Goal: Task Accomplishment & Management: Manage account settings

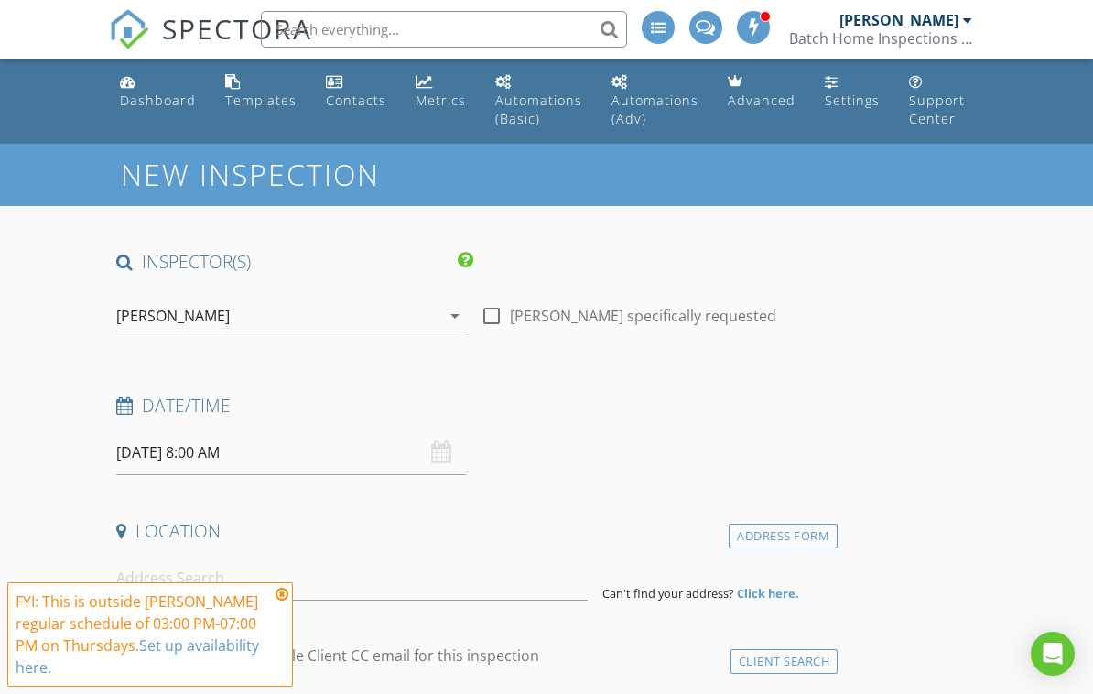
click at [140, 32] on img at bounding box center [129, 29] width 40 height 40
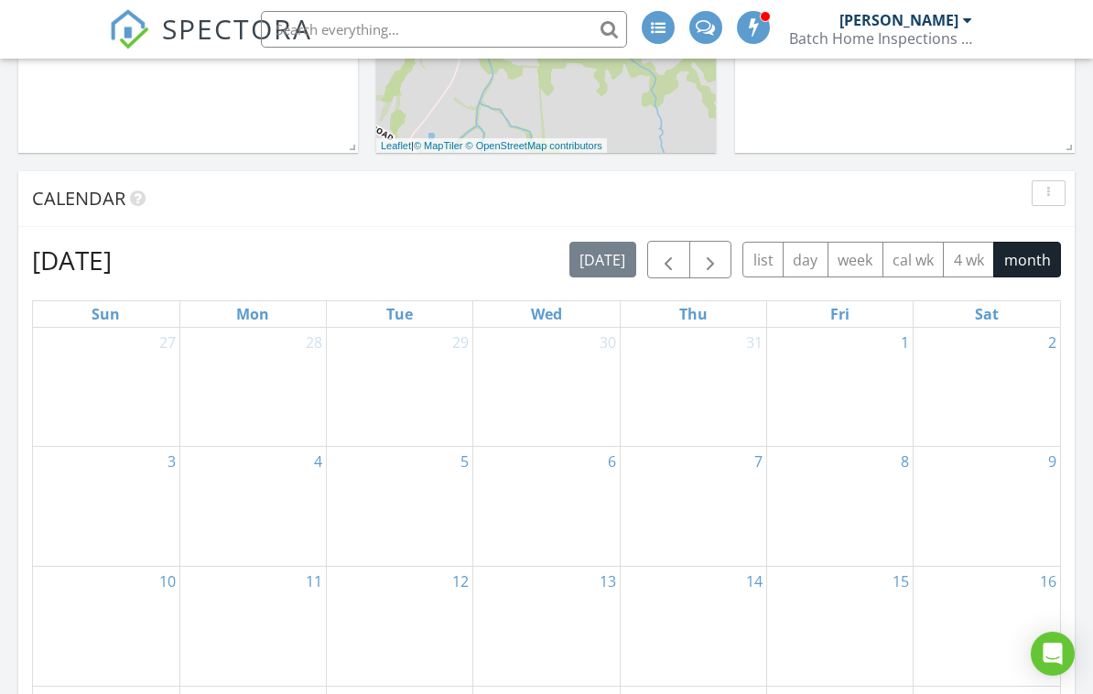
scroll to position [764, 0]
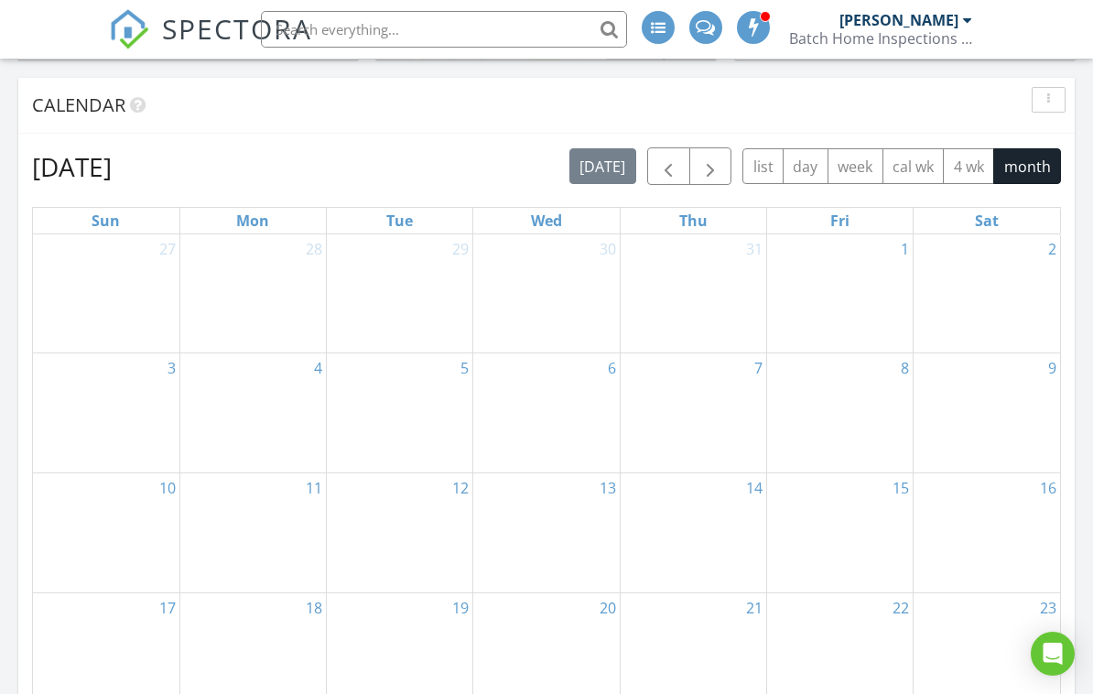
drag, startPoint x: 1085, startPoint y: 126, endPoint x: 1065, endPoint y: 349, distance: 223.3
click at [1065, 349] on body "SPECTORA Gerald Batchelor Batch Home Inspections LLC Role: Inspector Change Rol…" at bounding box center [546, 554] width 1093 height 2637
click at [664, 167] on span "button" at bounding box center [668, 168] width 22 height 22
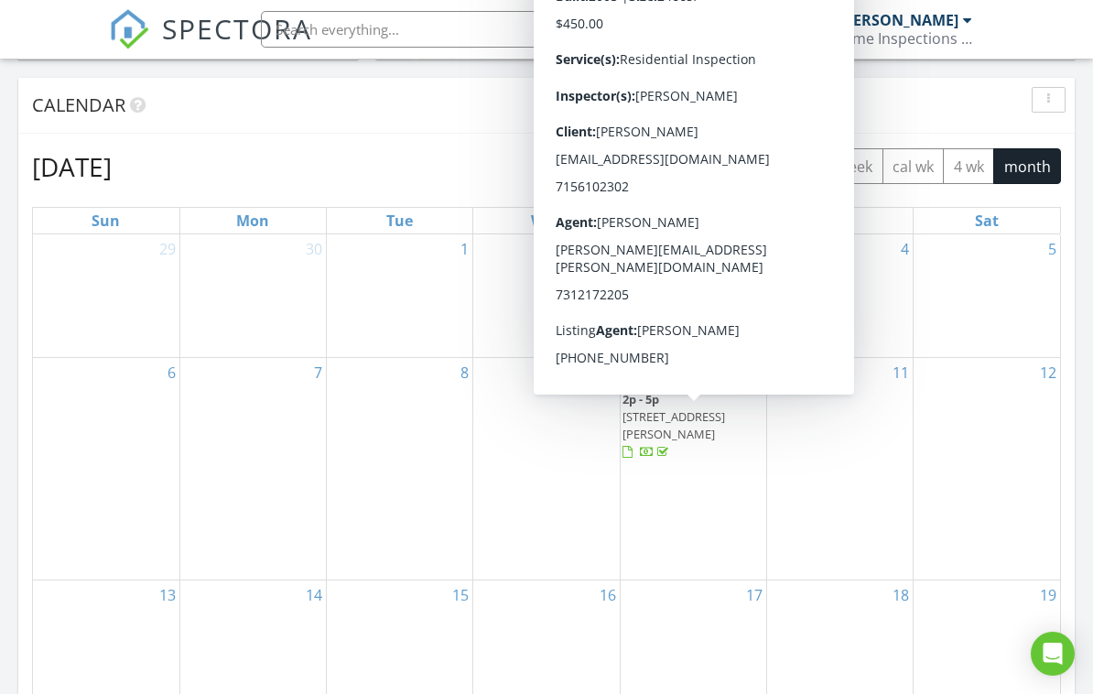
click at [673, 418] on span "1273 Palmer Rd, Lexington 38351" at bounding box center [673, 425] width 103 height 34
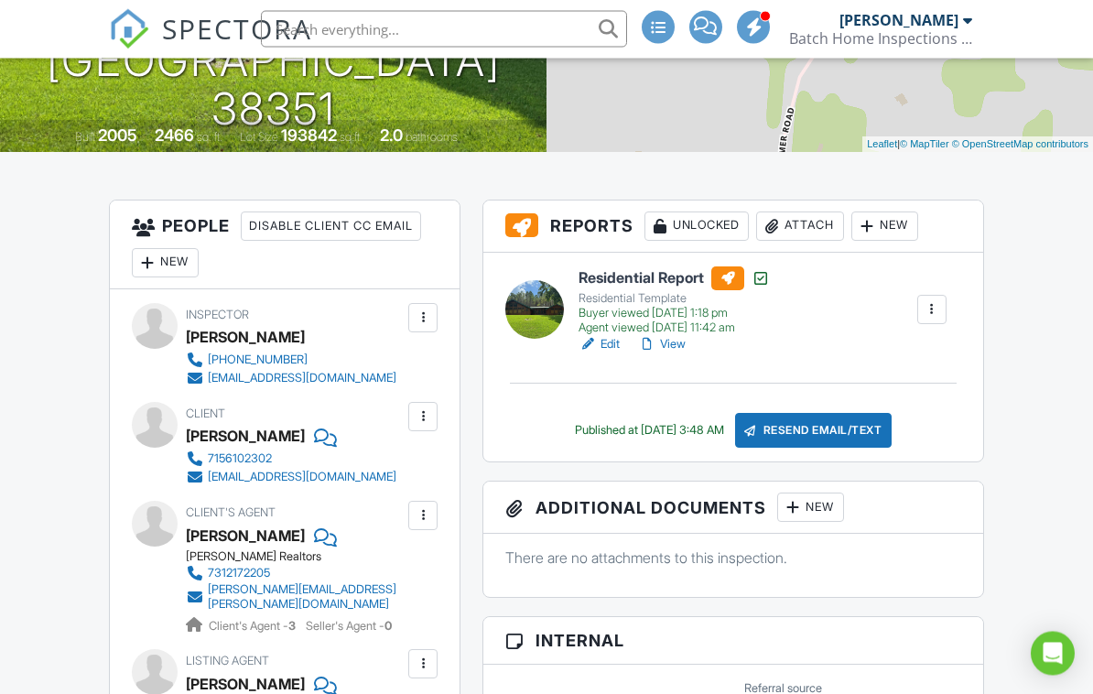
scroll to position [399, 0]
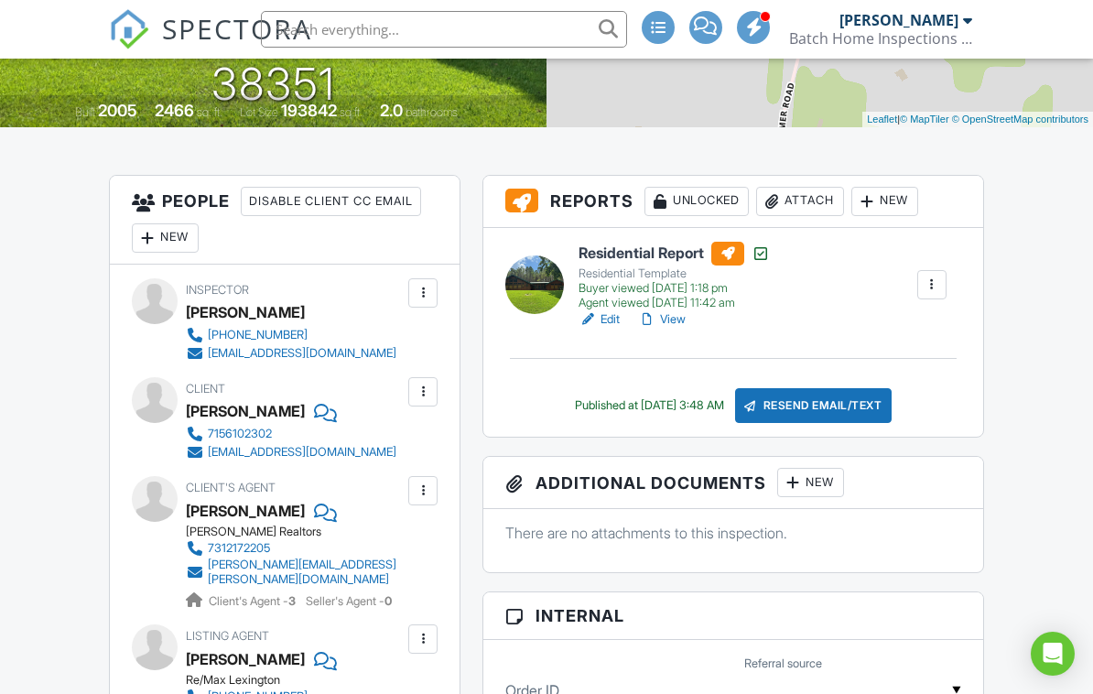
click at [677, 316] on link "View" at bounding box center [662, 319] width 48 height 18
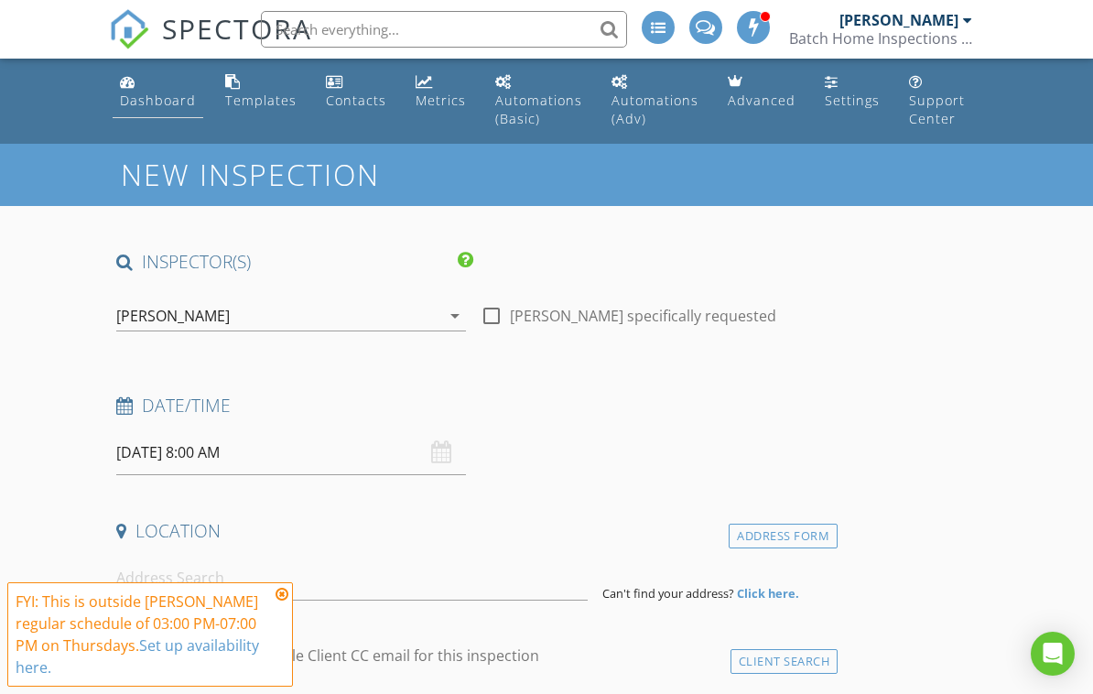
click at [149, 102] on div "Dashboard" at bounding box center [158, 100] width 76 height 17
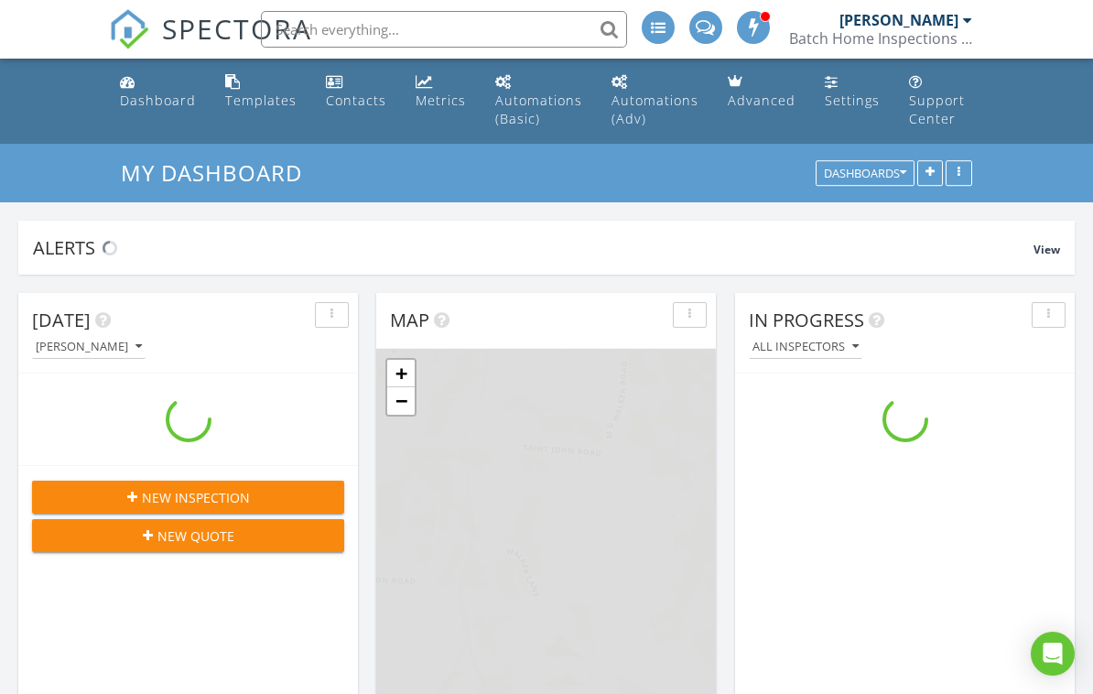
scroll to position [1667, 1094]
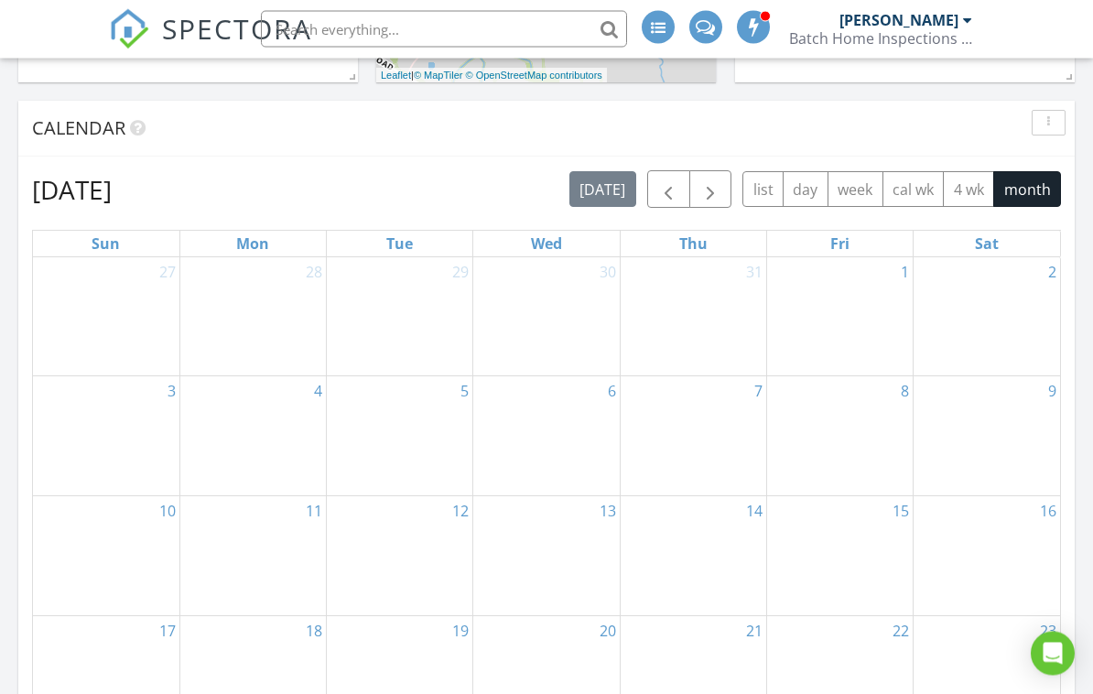
drag, startPoint x: 1086, startPoint y: 153, endPoint x: 1055, endPoint y: 337, distance: 186.6
click at [1062, 340] on div "My Dashboard Dashboards Alerts View Company Inspection Learn More No new alerts…" at bounding box center [546, 649] width 1093 height 2492
click at [713, 189] on span "button" at bounding box center [710, 190] width 22 height 22
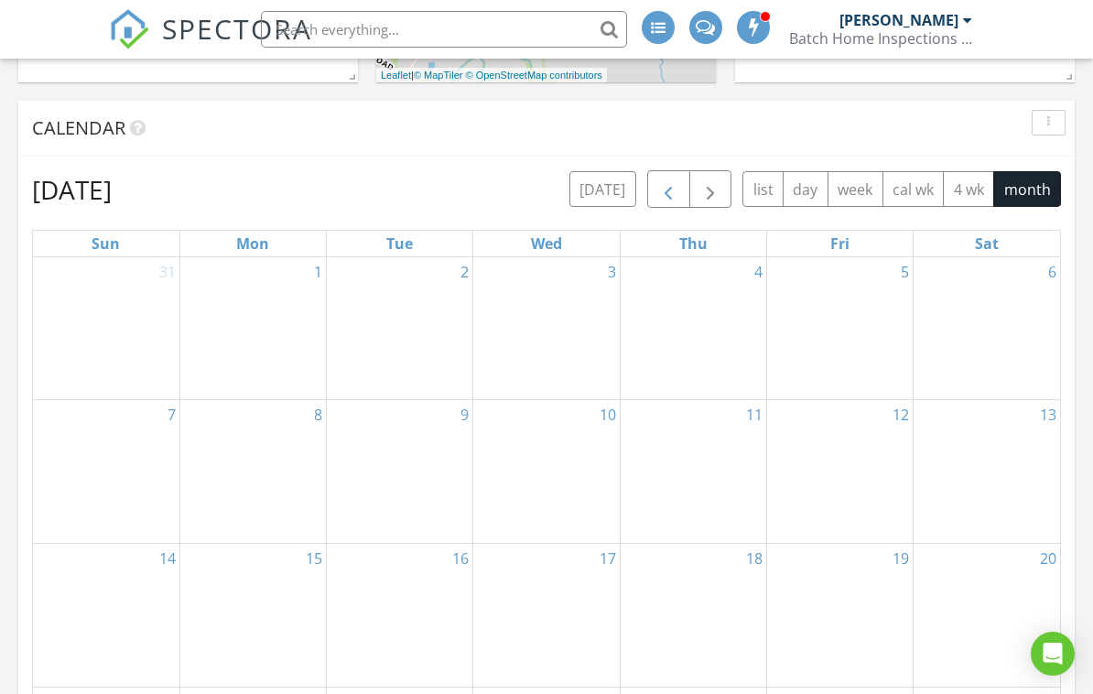
click at [675, 193] on span "button" at bounding box center [668, 190] width 22 height 22
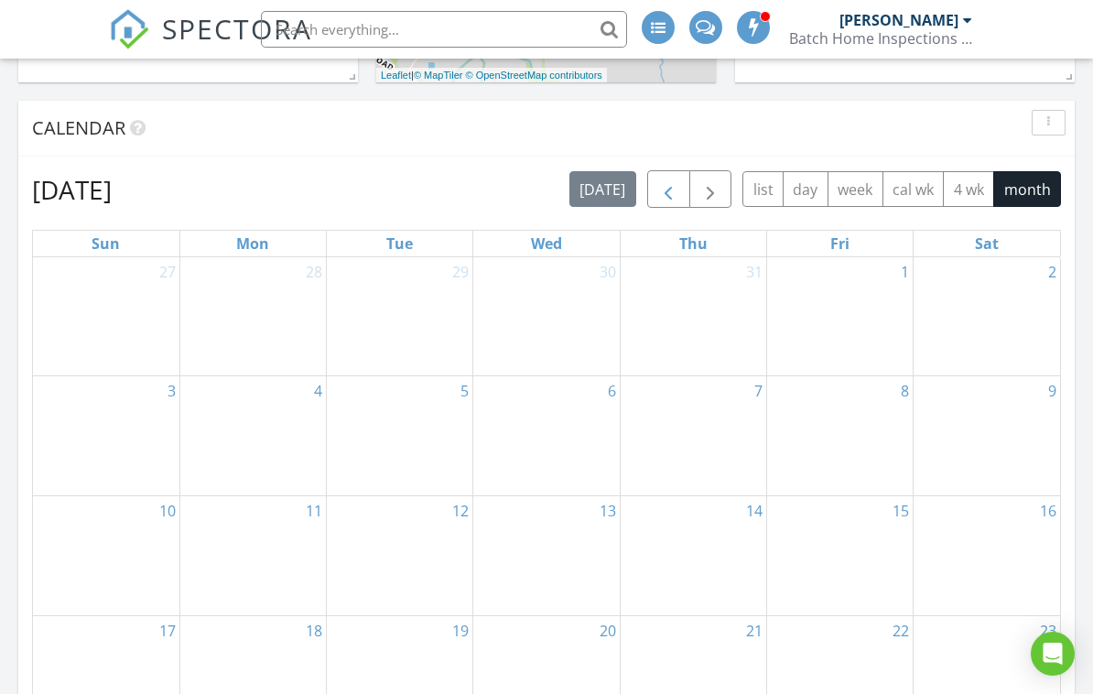
click at [665, 194] on span "button" at bounding box center [668, 190] width 22 height 22
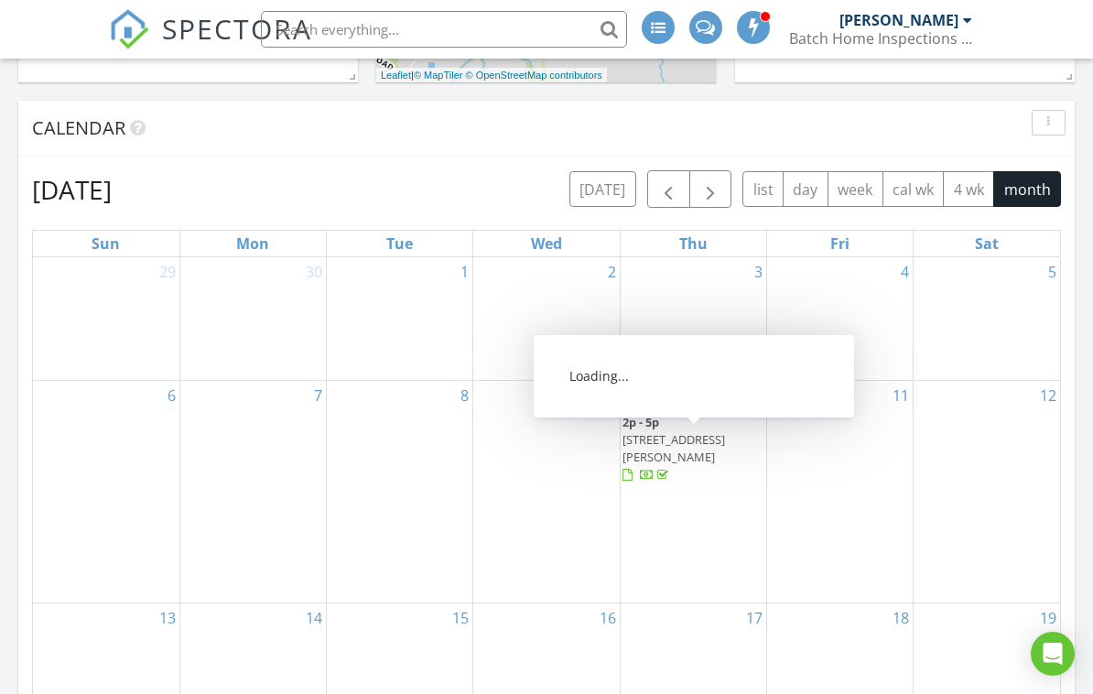
click at [677, 458] on span "1273 Palmer Rd, Lexington 38351" at bounding box center [673, 448] width 103 height 34
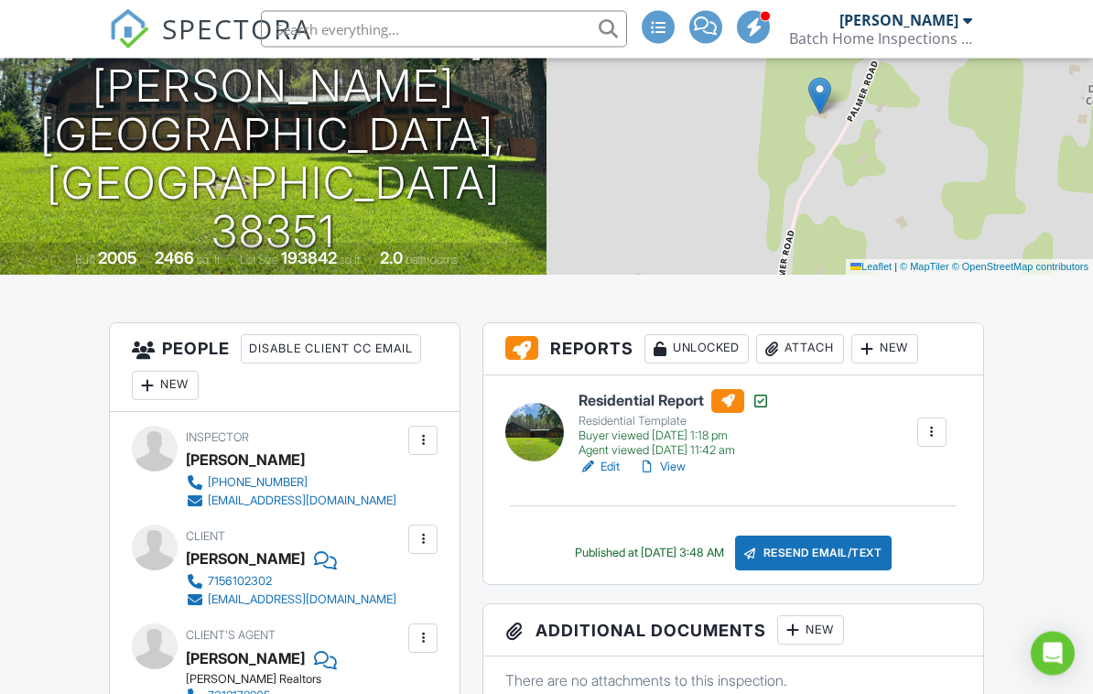
scroll to position [252, 0]
click at [678, 466] on link "View" at bounding box center [662, 467] width 48 height 18
